Goal: Browse casually

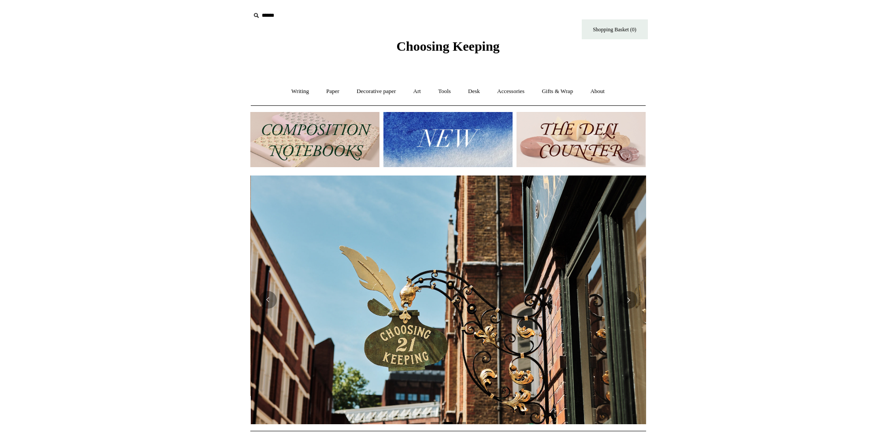
scroll to position [0, 396]
click at [311, 134] on img at bounding box center [314, 139] width 129 height 55
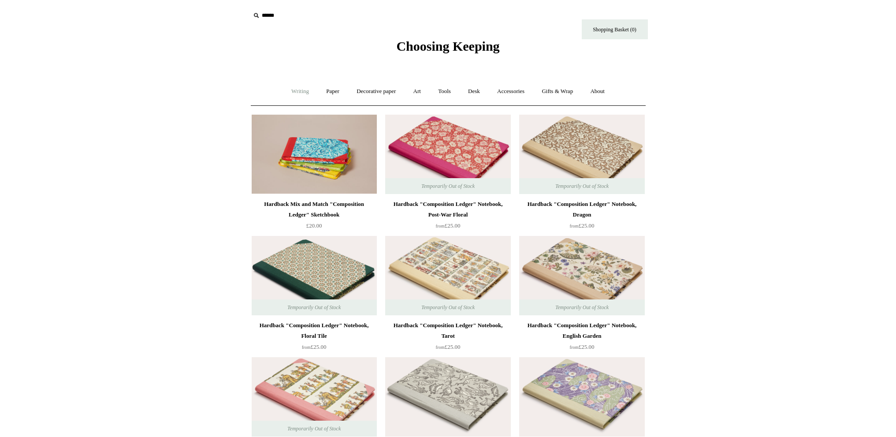
click at [291, 94] on link "Writing +" at bounding box center [299, 91] width 33 height 23
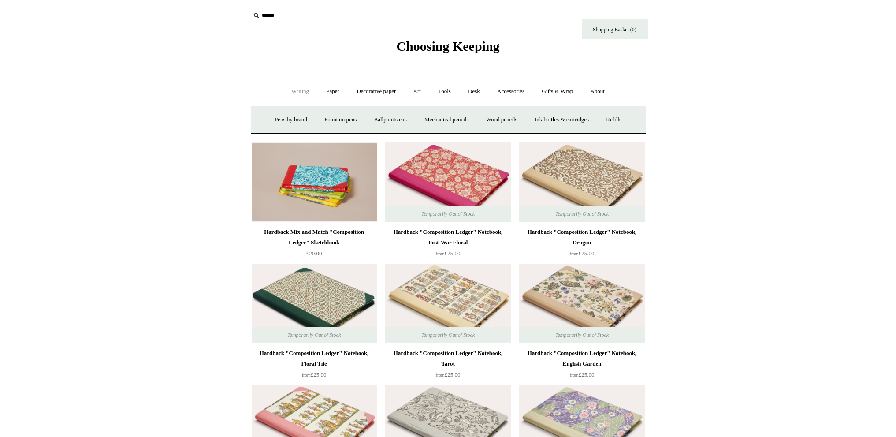
click at [290, 88] on link "Writing -" at bounding box center [299, 91] width 33 height 23
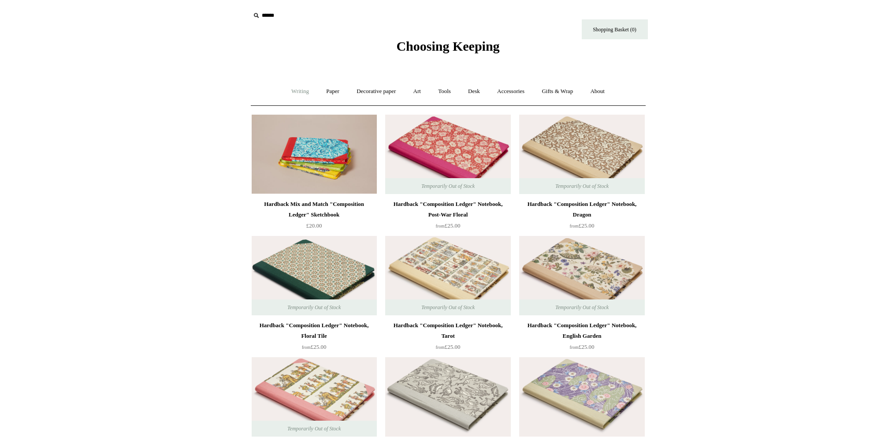
click at [290, 88] on link "Writing +" at bounding box center [299, 91] width 33 height 23
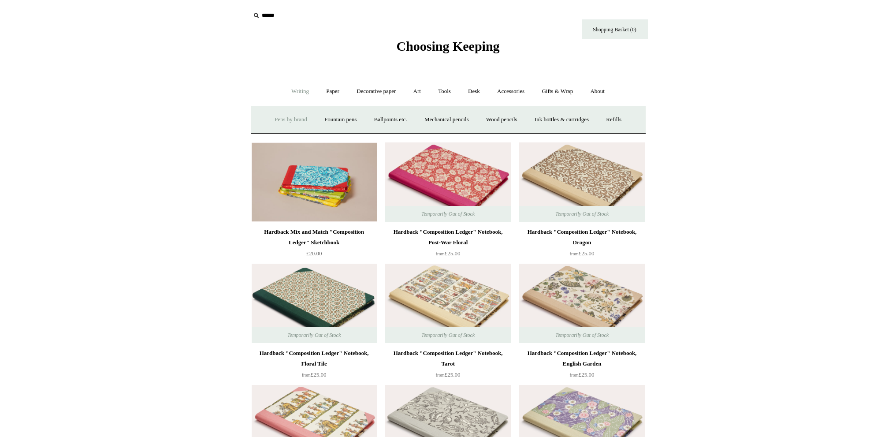
click at [294, 120] on link "Pens by brand +" at bounding box center [291, 119] width 48 height 23
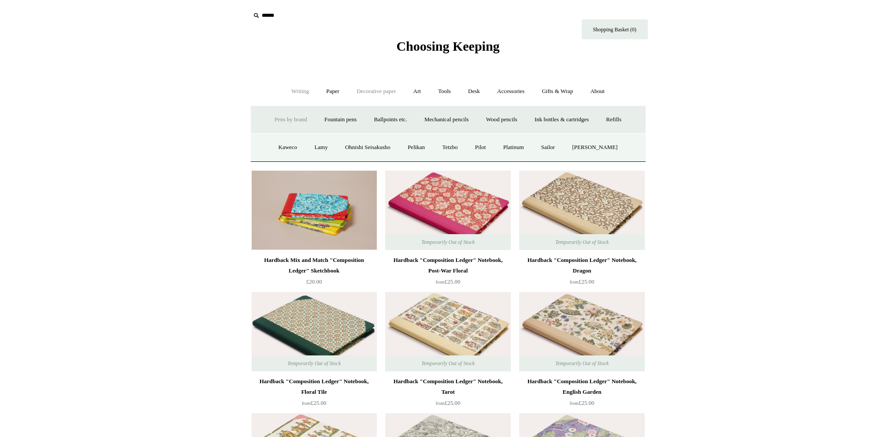
click at [380, 98] on link "Decorative paper +" at bounding box center [375, 91] width 55 height 23
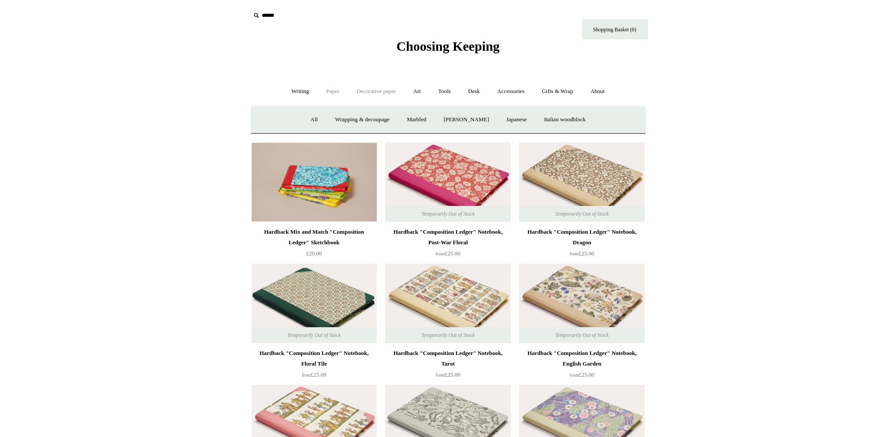
click at [330, 96] on link "Paper +" at bounding box center [332, 91] width 29 height 23
click at [458, 50] on span "Choosing Keeping" at bounding box center [447, 46] width 103 height 15
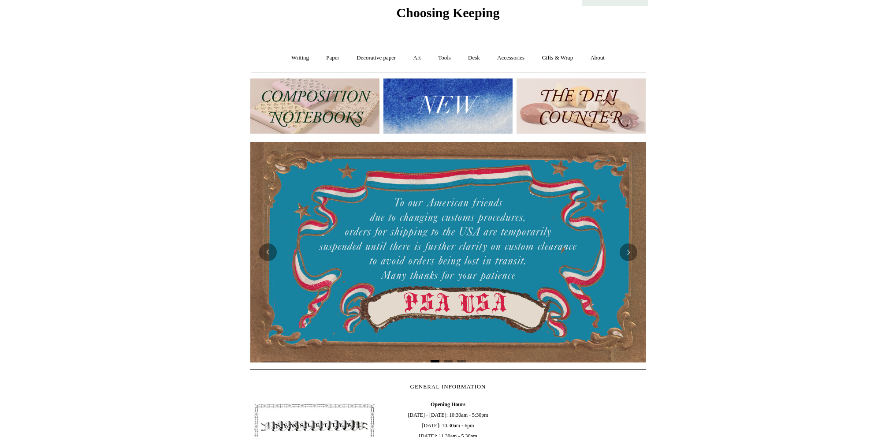
scroll to position [44, 0]
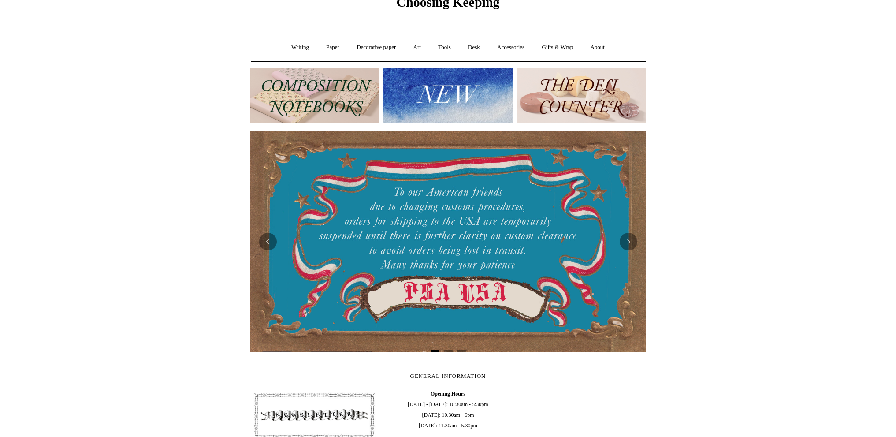
click at [451, 109] on img at bounding box center [447, 95] width 129 height 55
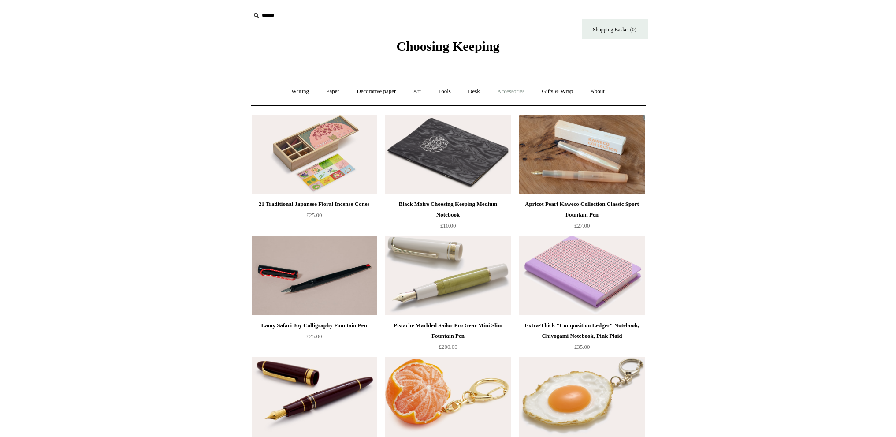
click at [508, 88] on link "Accessories +" at bounding box center [510, 91] width 43 height 23
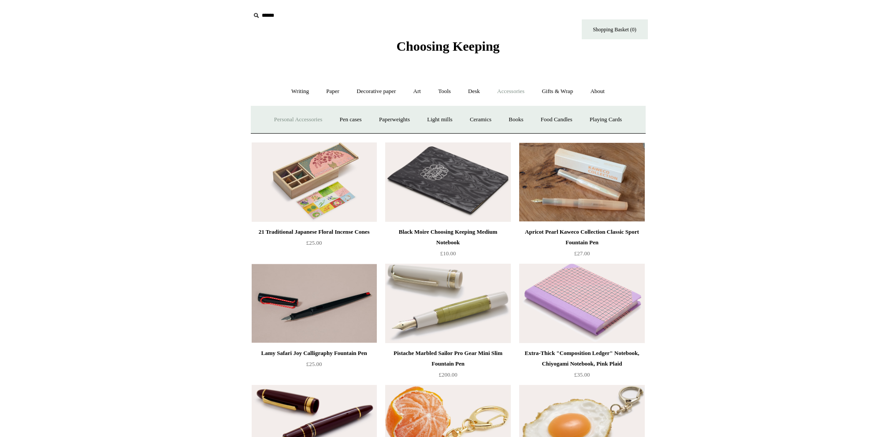
click at [304, 121] on link "Personal Accessories +" at bounding box center [298, 119] width 64 height 23
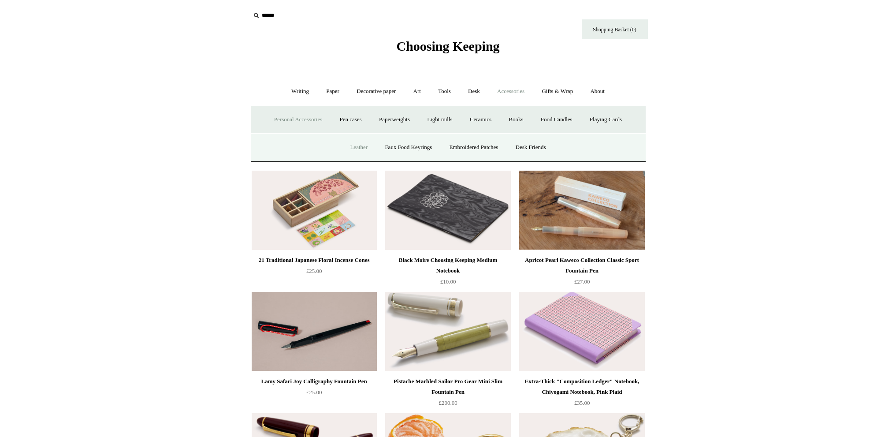
click at [359, 141] on link "Leather" at bounding box center [358, 147] width 33 height 23
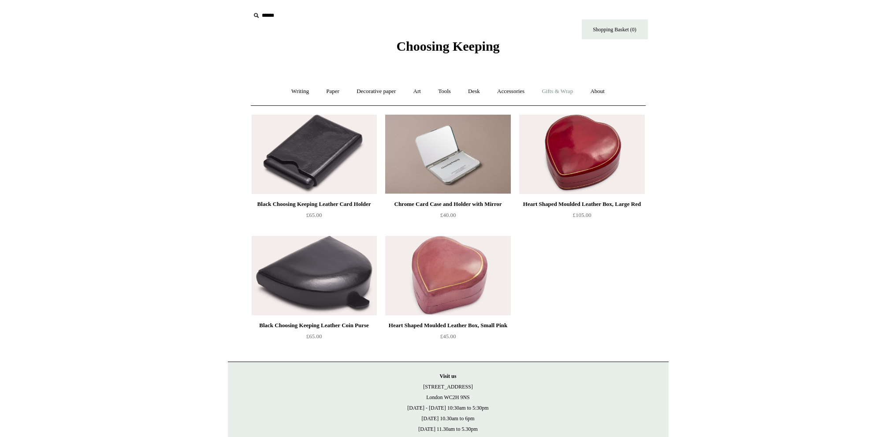
click at [568, 94] on link "Gifts & Wrap +" at bounding box center [557, 91] width 47 height 23
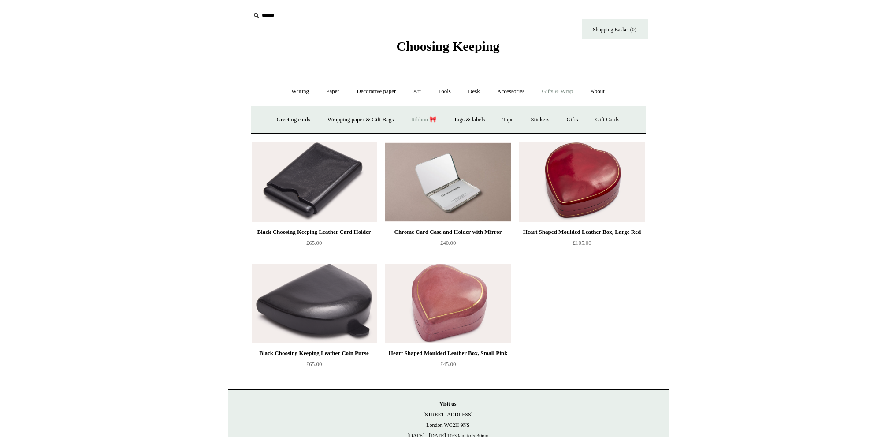
click at [421, 121] on link "Ribbon 🎀" at bounding box center [423, 119] width 41 height 23
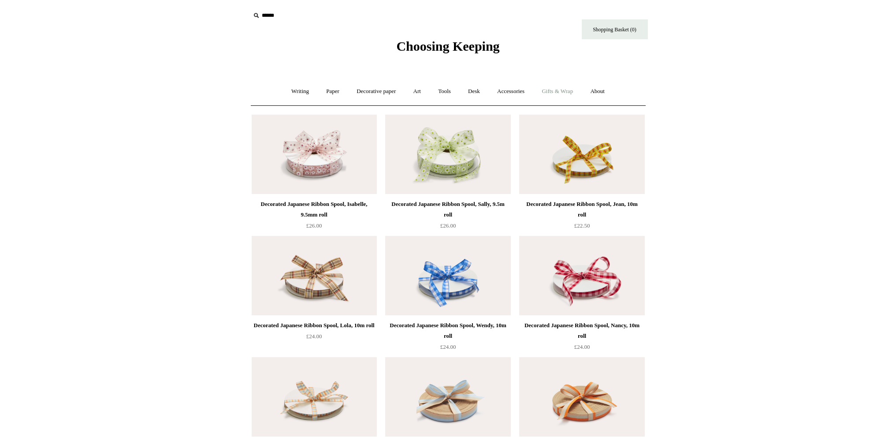
click at [552, 98] on link "Gifts & Wrap +" at bounding box center [557, 91] width 47 height 23
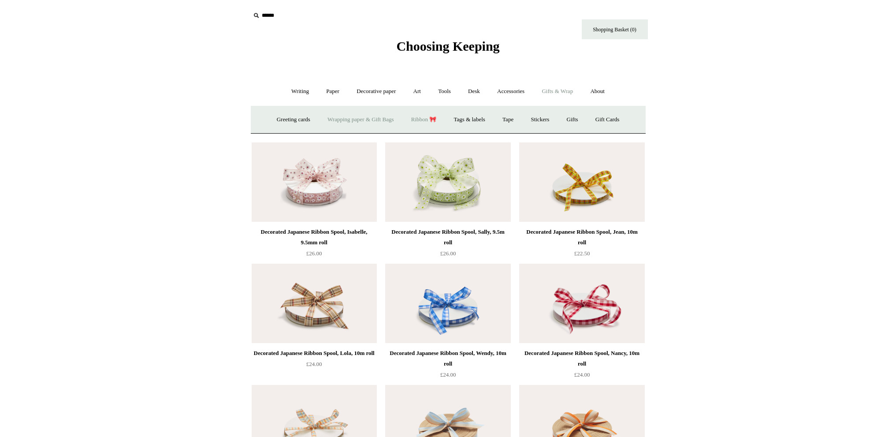
click at [361, 123] on link "Wrapping paper & Gift Bags" at bounding box center [360, 119] width 82 height 23
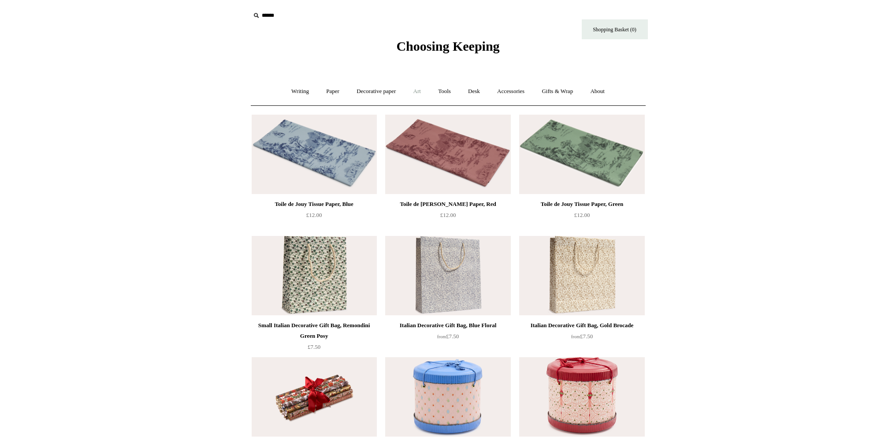
click at [421, 93] on link "Art +" at bounding box center [416, 91] width 23 height 23
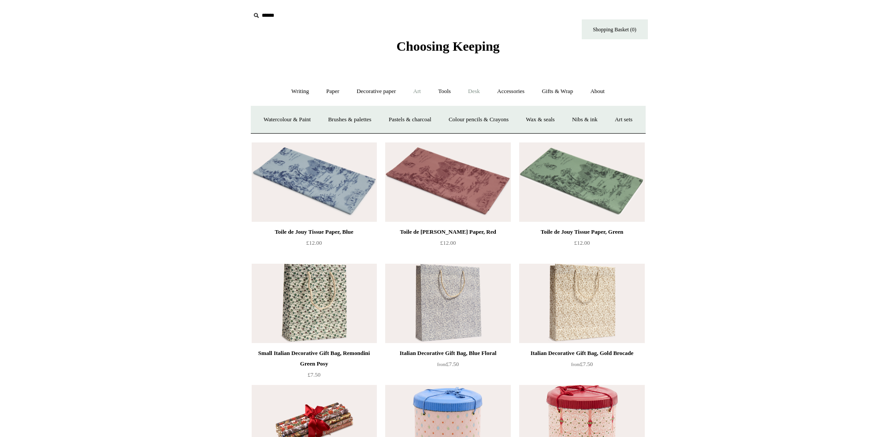
click at [473, 92] on link "Desk +" at bounding box center [474, 91] width 28 height 23
click at [537, 119] on link "Scanlon Apparati" at bounding box center [543, 119] width 56 height 23
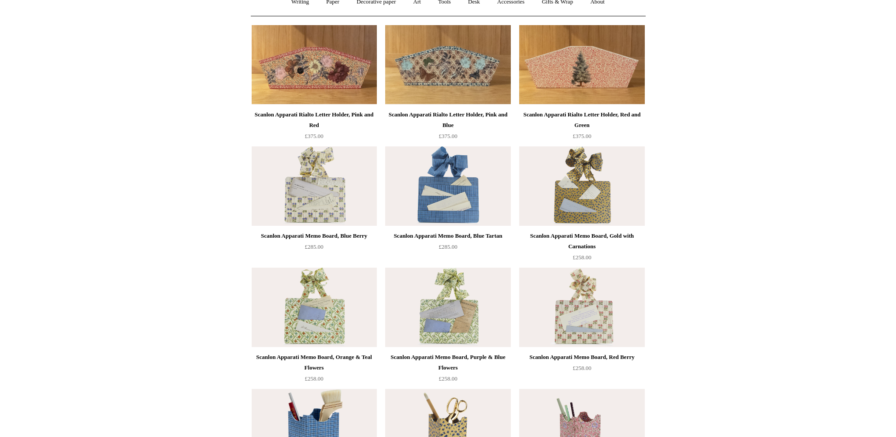
scroll to position [88, 0]
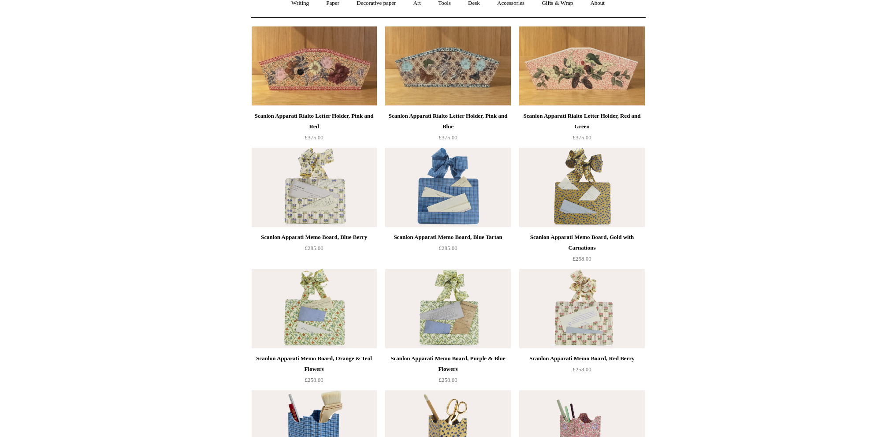
click at [595, 82] on img at bounding box center [581, 65] width 125 height 79
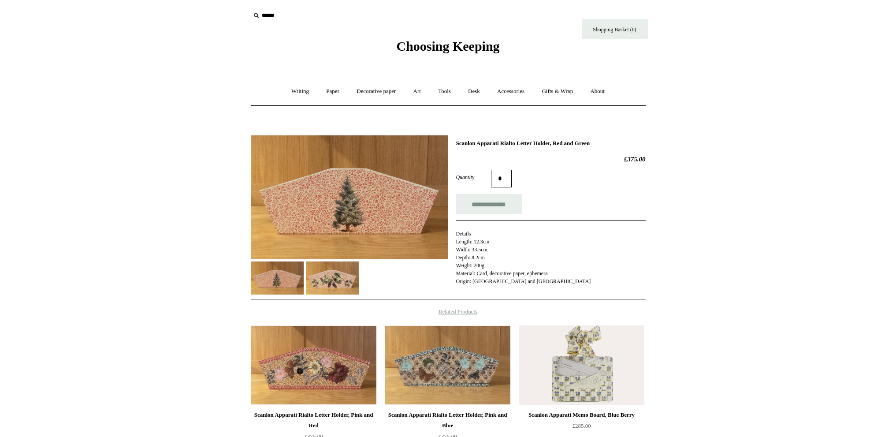
click at [331, 280] on img at bounding box center [332, 277] width 53 height 33
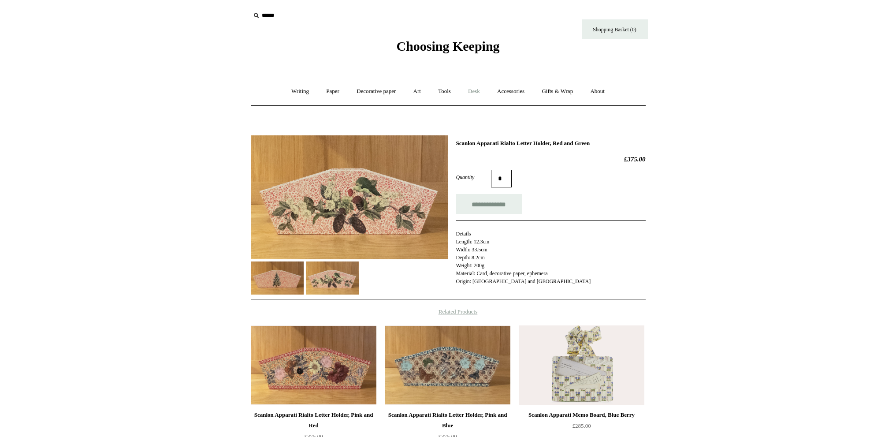
click at [481, 92] on link "Desk +" at bounding box center [474, 91] width 28 height 23
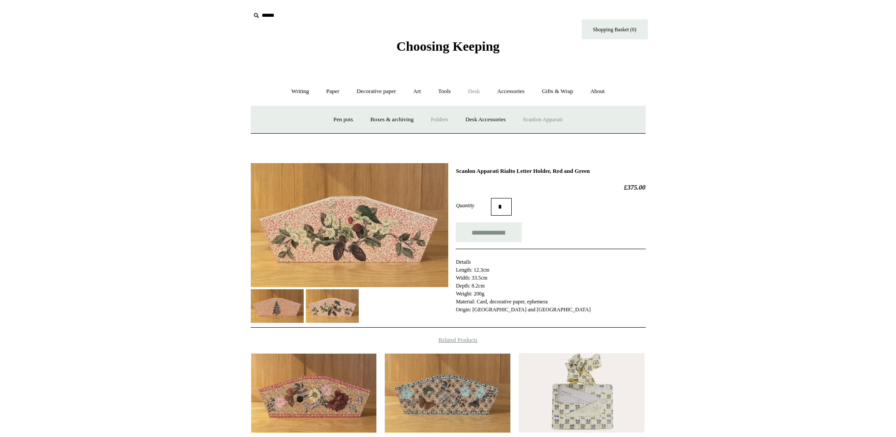
click at [436, 119] on link "Folders" at bounding box center [439, 119] width 33 height 23
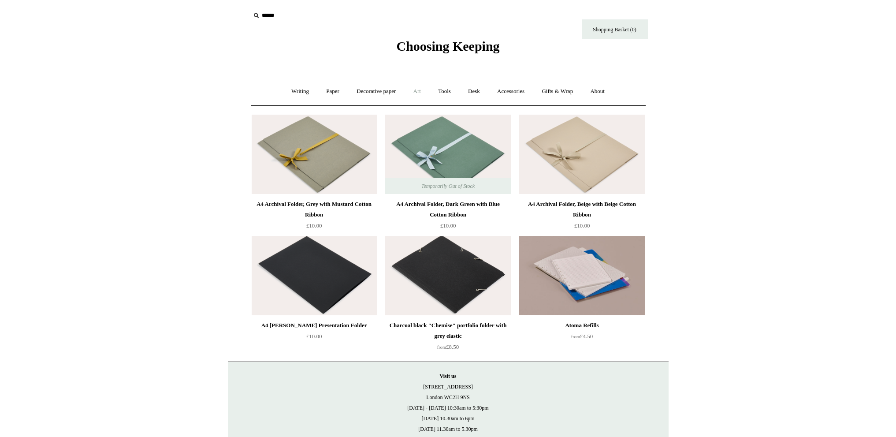
click at [413, 93] on link "Art +" at bounding box center [416, 91] width 23 height 23
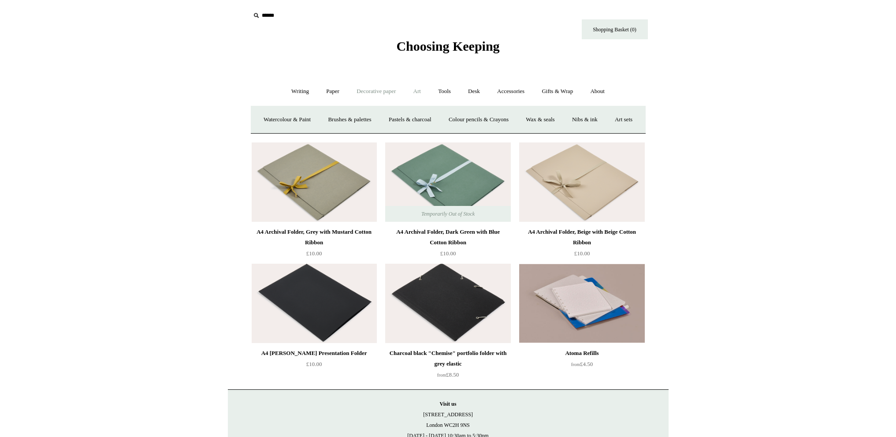
click at [380, 93] on link "Decorative paper +" at bounding box center [375, 91] width 55 height 23
click at [348, 121] on link "Wrapping & decoupage" at bounding box center [362, 119] width 70 height 23
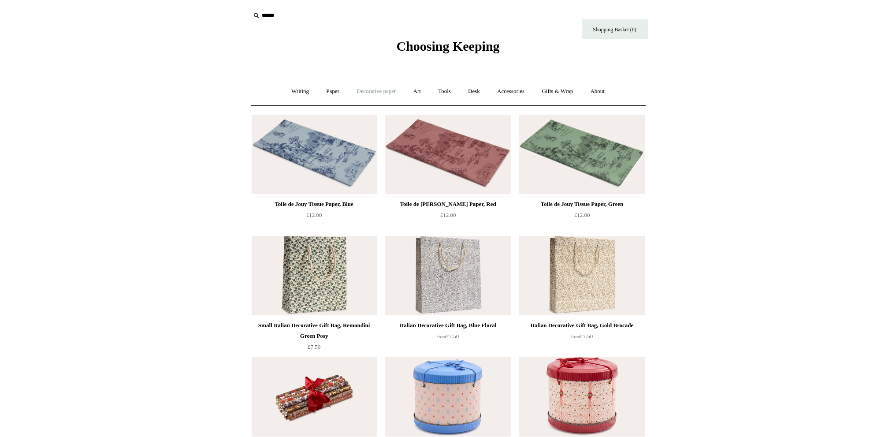
click at [373, 90] on link "Decorative paper +" at bounding box center [375, 91] width 55 height 23
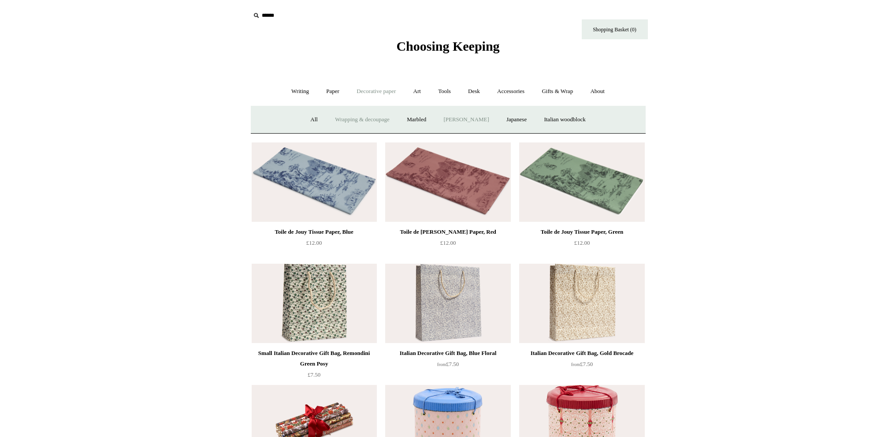
click at [474, 120] on link "[PERSON_NAME]" at bounding box center [465, 119] width 61 height 23
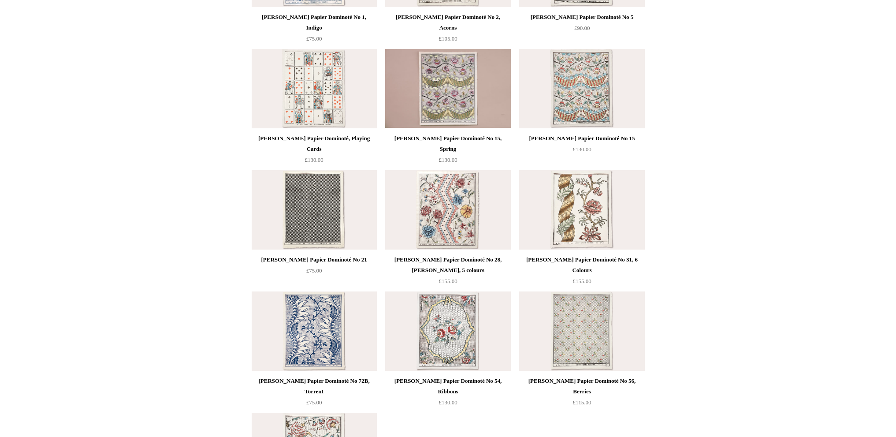
scroll to position [441, 0]
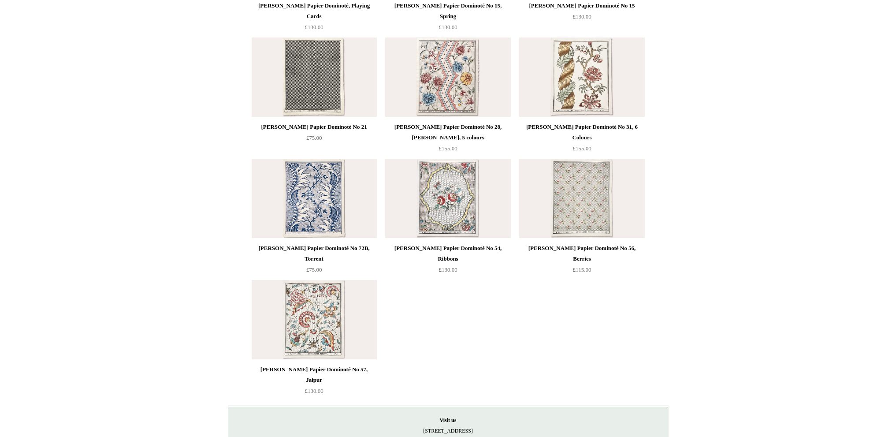
click at [474, 206] on img at bounding box center [447, 198] width 125 height 79
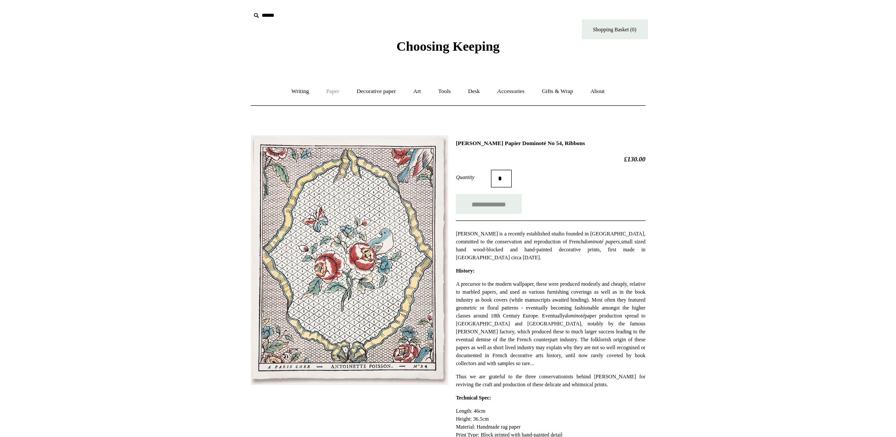
click at [333, 90] on link "Paper +" at bounding box center [332, 91] width 29 height 23
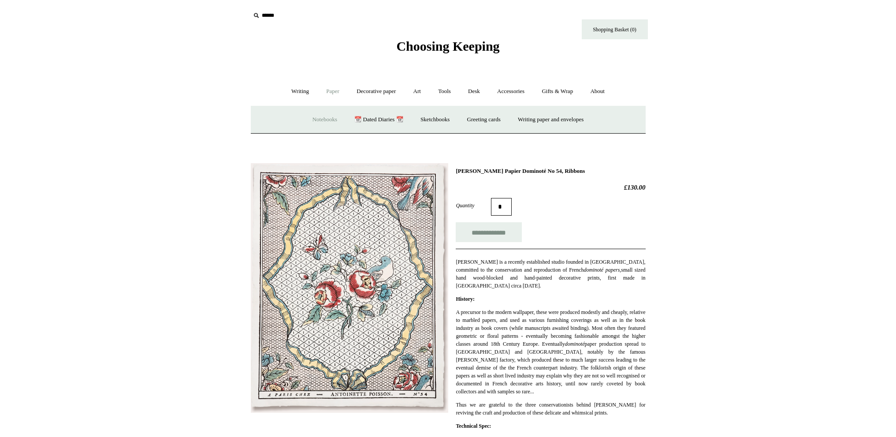
click at [322, 121] on link "Notebooks +" at bounding box center [324, 119] width 41 height 23
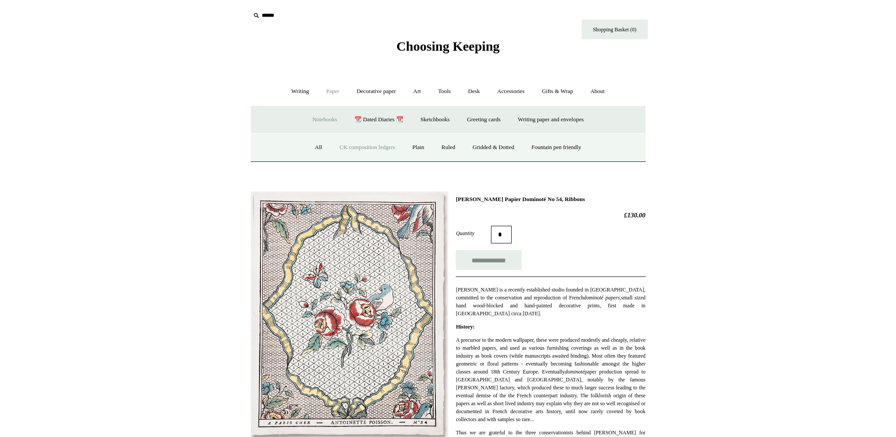
click at [359, 147] on link "CK composition ledgers" at bounding box center [366, 147] width 71 height 23
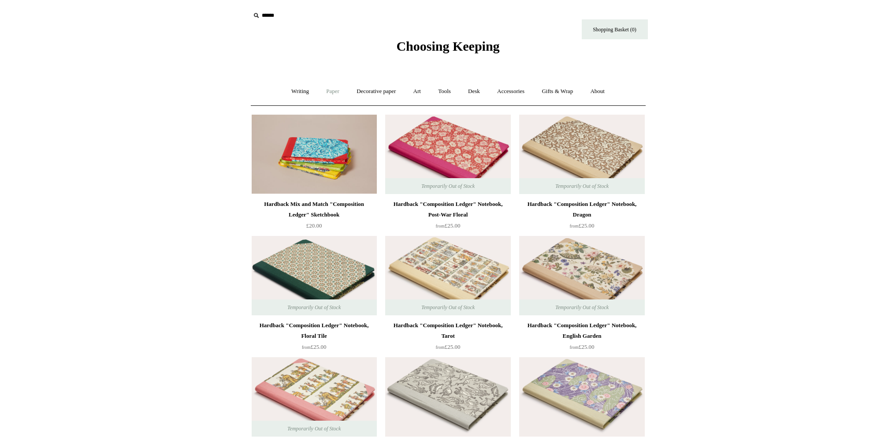
click at [330, 93] on link "Paper +" at bounding box center [332, 91] width 29 height 23
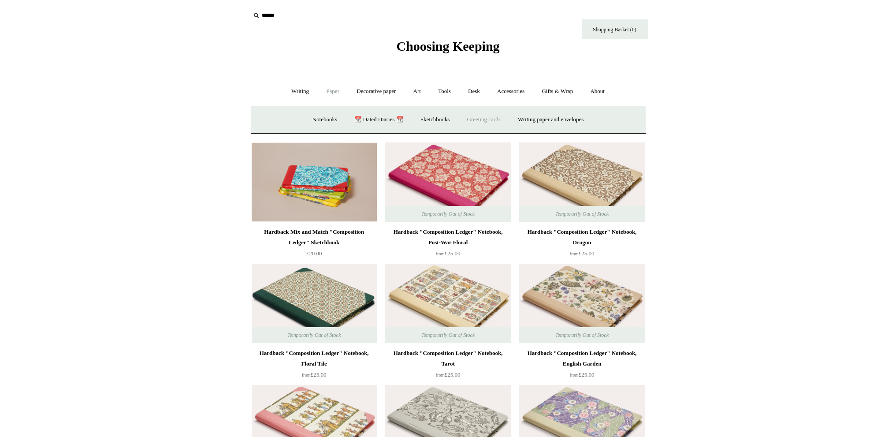
click at [480, 120] on link "Greeting cards +" at bounding box center [483, 119] width 49 height 23
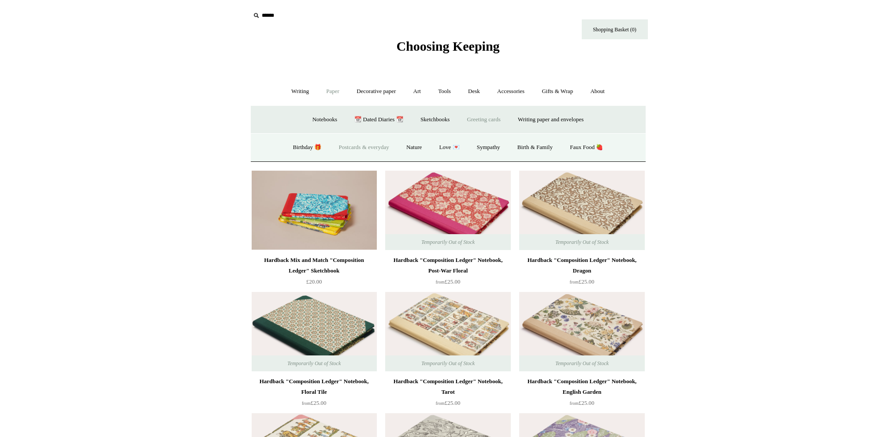
click at [352, 144] on link "Postcards & everyday" at bounding box center [364, 147] width 66 height 23
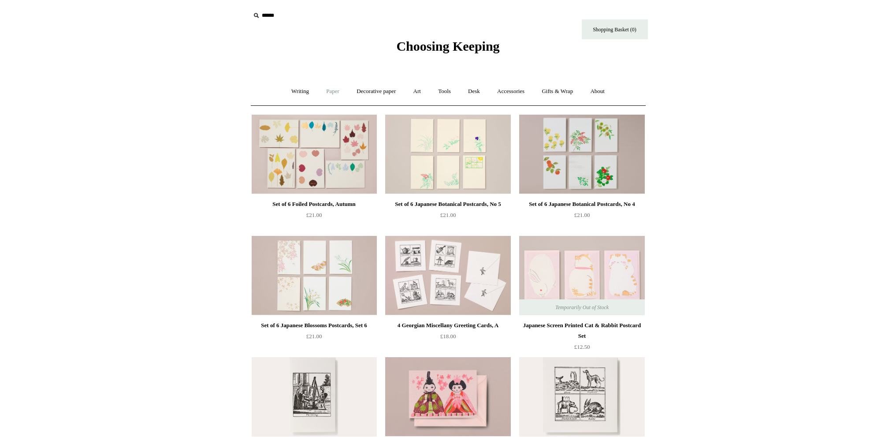
click at [325, 89] on link "Paper +" at bounding box center [332, 91] width 29 height 23
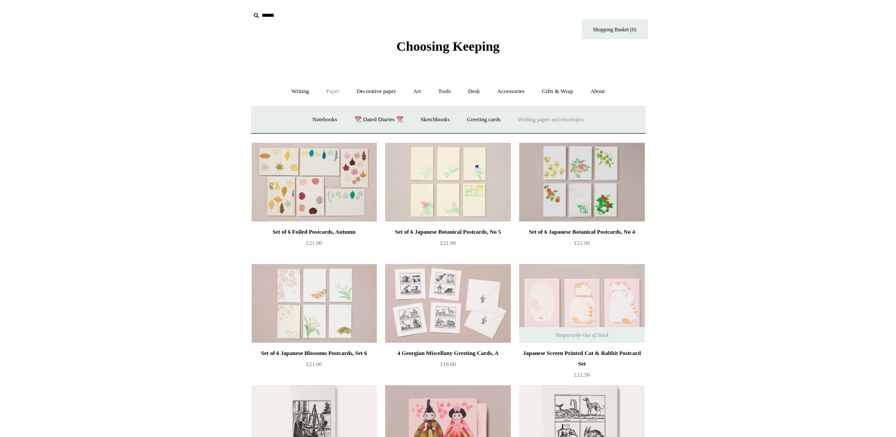
click at [567, 116] on link "Writing paper and envelopes +" at bounding box center [551, 119] width 82 height 23
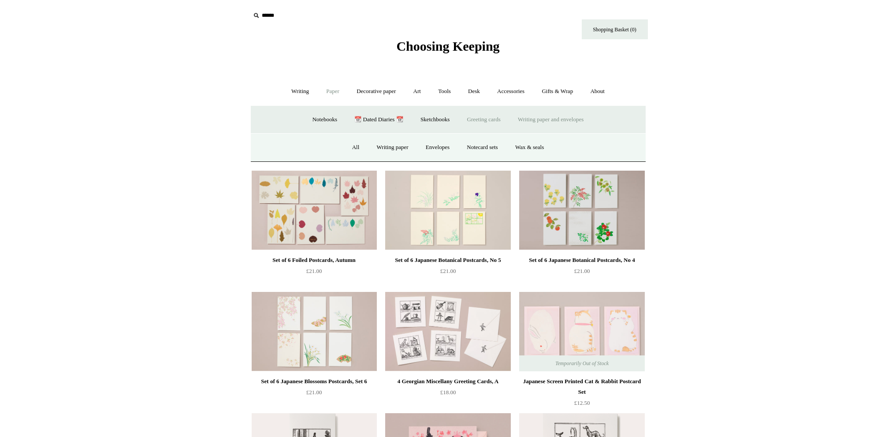
click at [484, 123] on link "Greeting cards +" at bounding box center [483, 119] width 49 height 23
click at [594, 147] on link "Faux Food 🍓" at bounding box center [586, 147] width 49 height 23
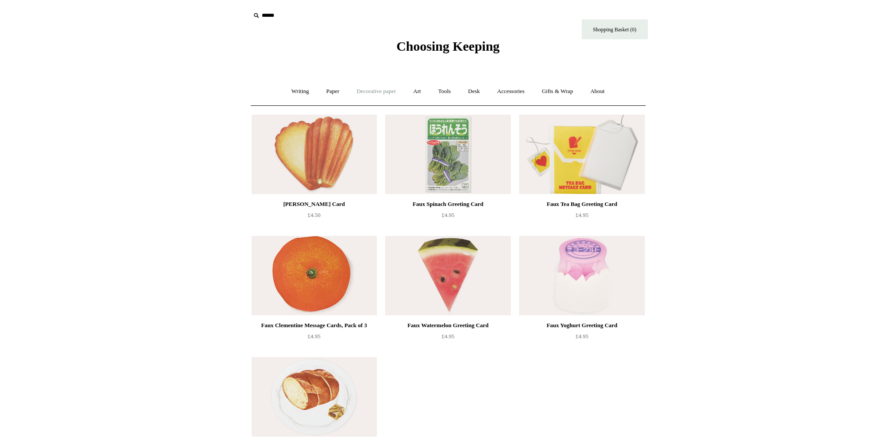
click at [356, 93] on link "Decorative paper +" at bounding box center [375, 91] width 55 height 23
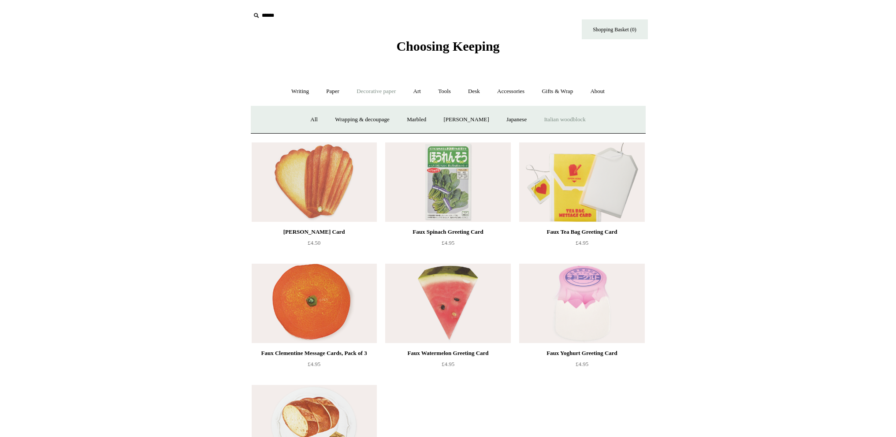
click at [572, 123] on link "Italian woodblock" at bounding box center [564, 119] width 57 height 23
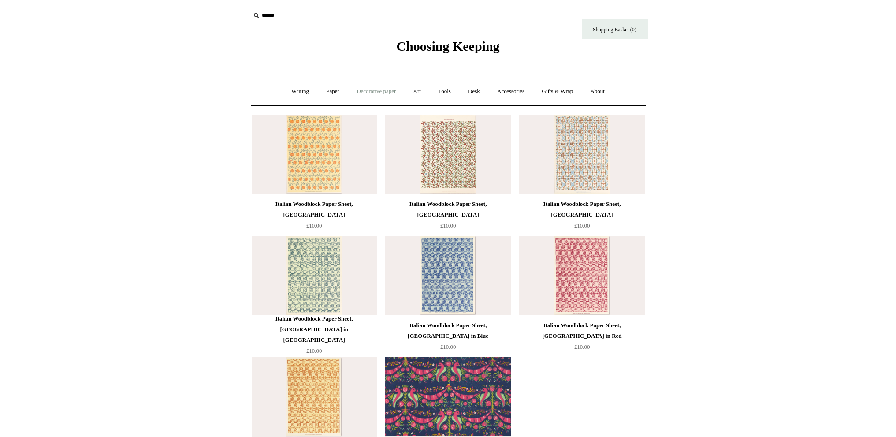
click at [379, 92] on link "Decorative paper +" at bounding box center [375, 91] width 55 height 23
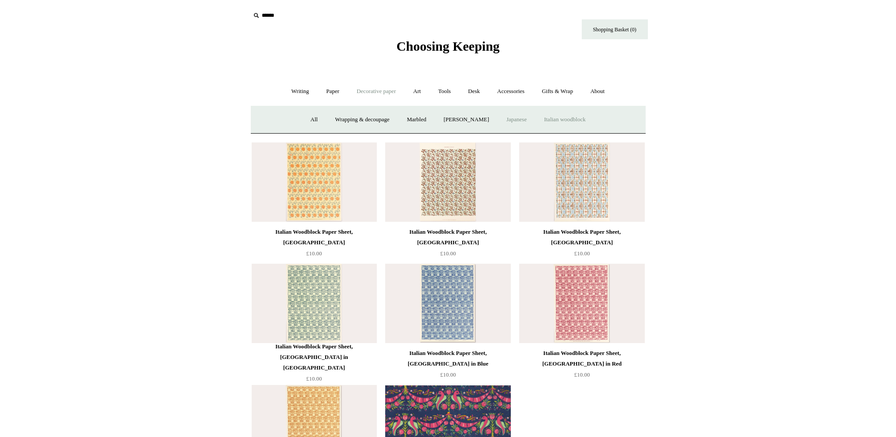
click at [517, 119] on link "Japanese" at bounding box center [516, 119] width 36 height 23
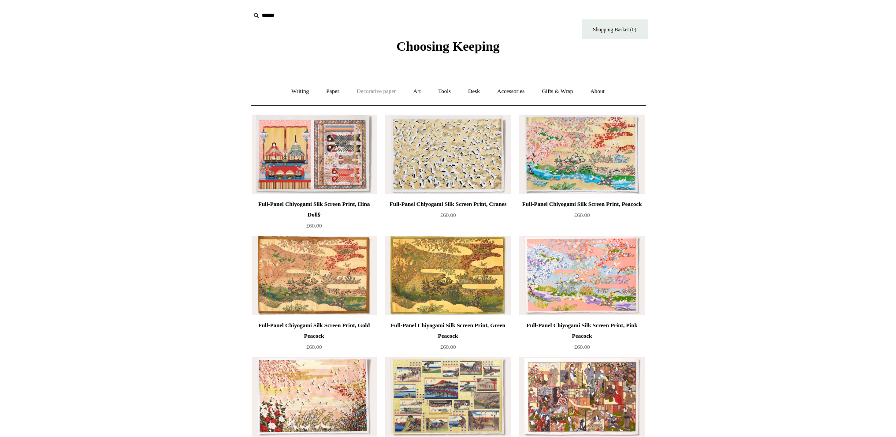
click at [388, 88] on link "Decorative paper +" at bounding box center [375, 91] width 55 height 23
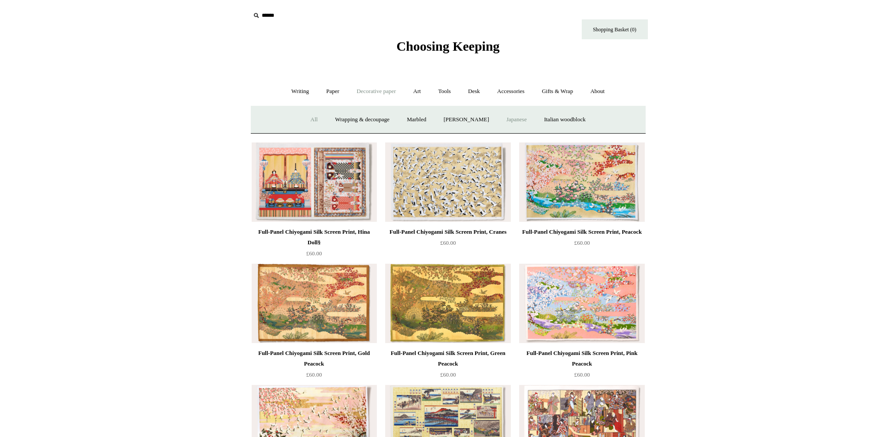
click at [309, 119] on link "All" at bounding box center [313, 119] width 23 height 23
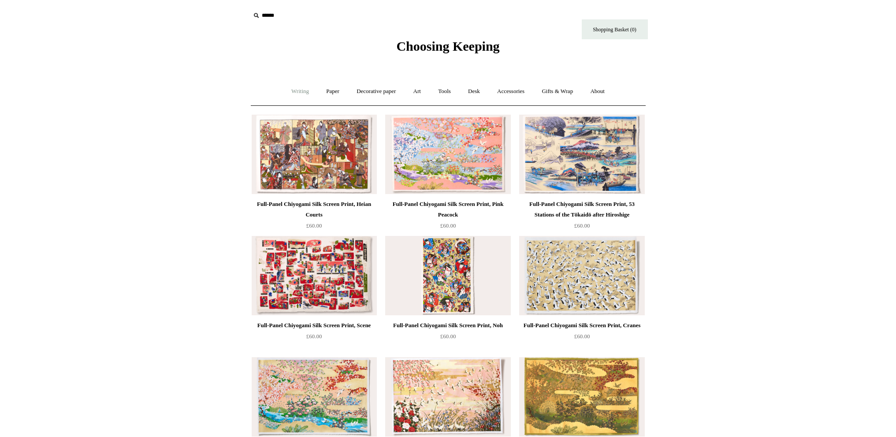
click at [305, 95] on link "Writing +" at bounding box center [299, 91] width 33 height 23
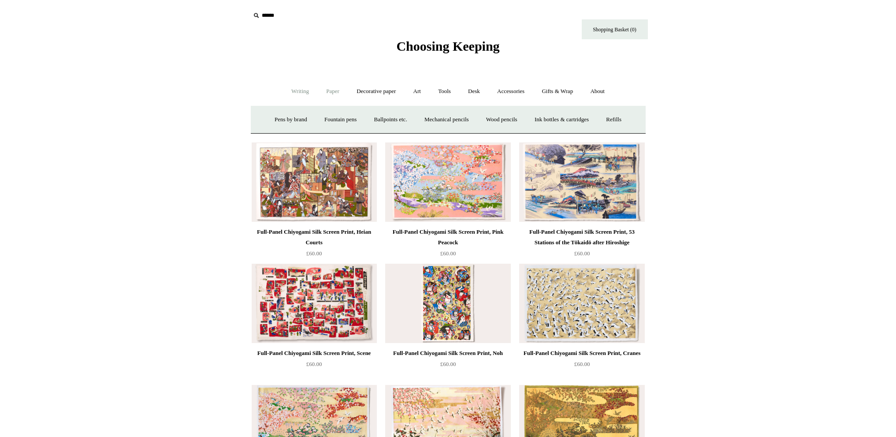
click at [329, 93] on link "Paper +" at bounding box center [332, 91] width 29 height 23
click at [487, 121] on link "Greeting cards +" at bounding box center [483, 119] width 49 height 23
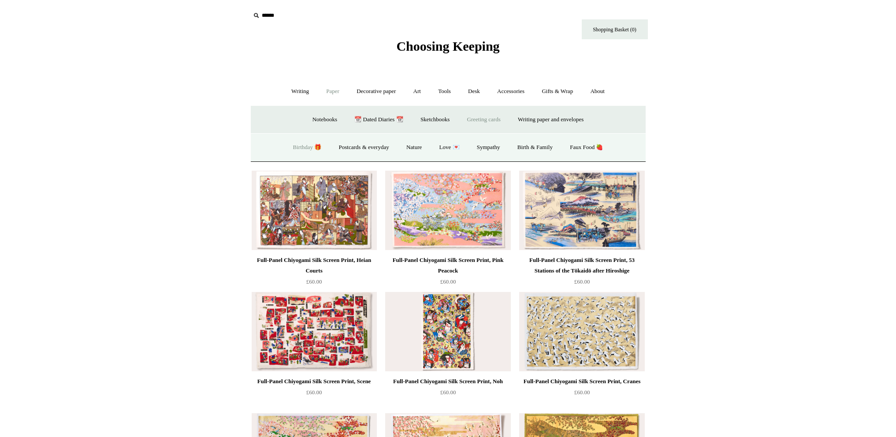
click at [291, 145] on link "Birthday 🎁" at bounding box center [307, 147] width 44 height 23
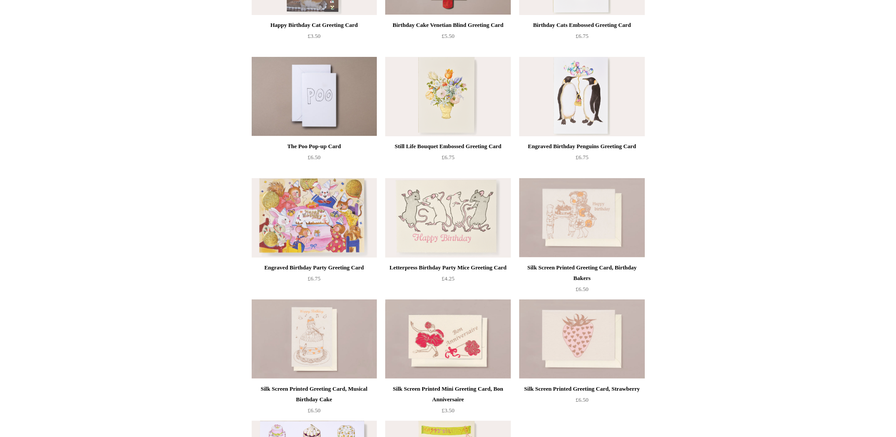
scroll to position [352, 0]
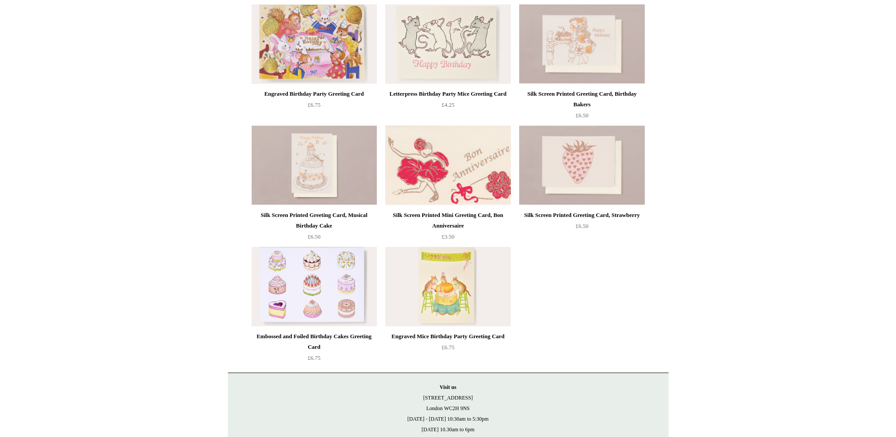
click at [452, 163] on img at bounding box center [447, 165] width 125 height 79
